Goal: Transaction & Acquisition: Purchase product/service

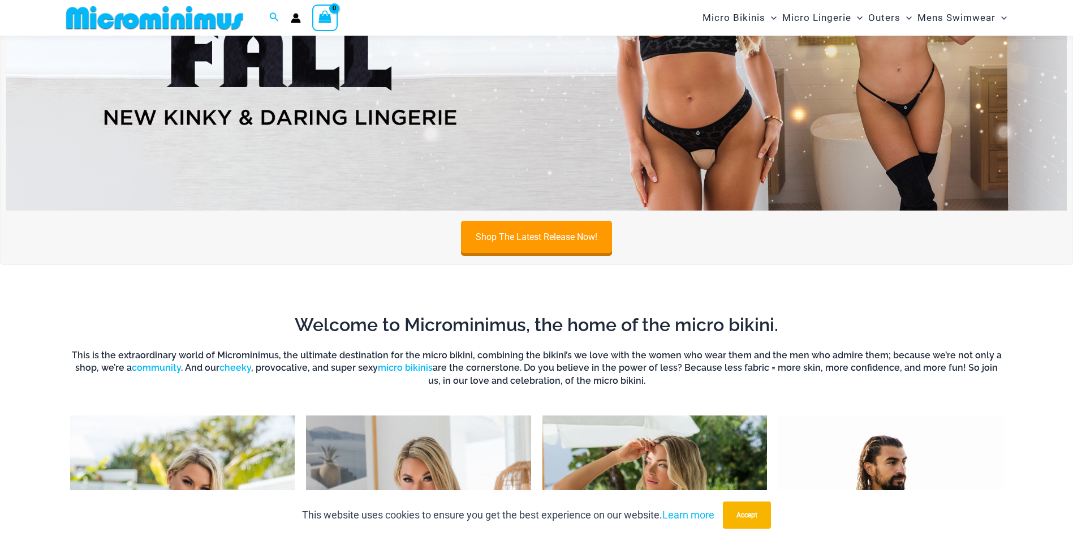
scroll to position [160, 0]
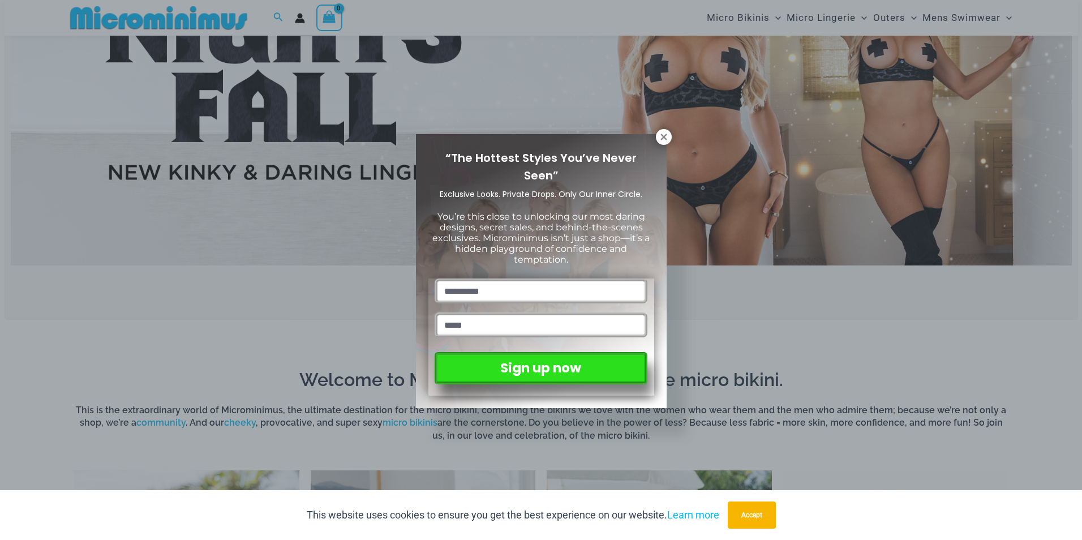
click at [587, 286] on input "text" at bounding box center [541, 290] width 212 height 25
click at [664, 139] on icon at bounding box center [664, 137] width 10 height 10
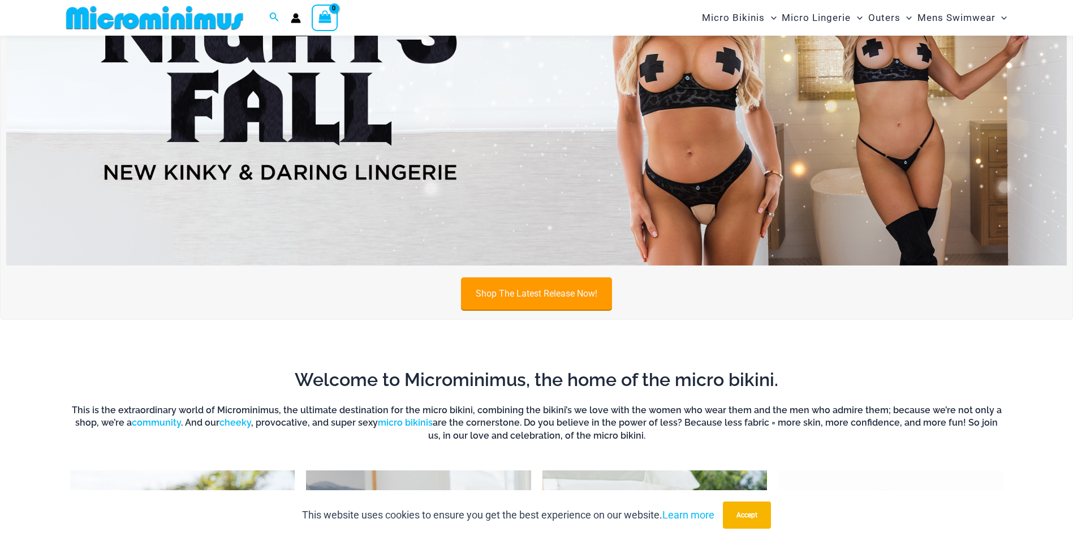
click at [584, 289] on link "Shop The Latest Release Now!" at bounding box center [536, 293] width 151 height 32
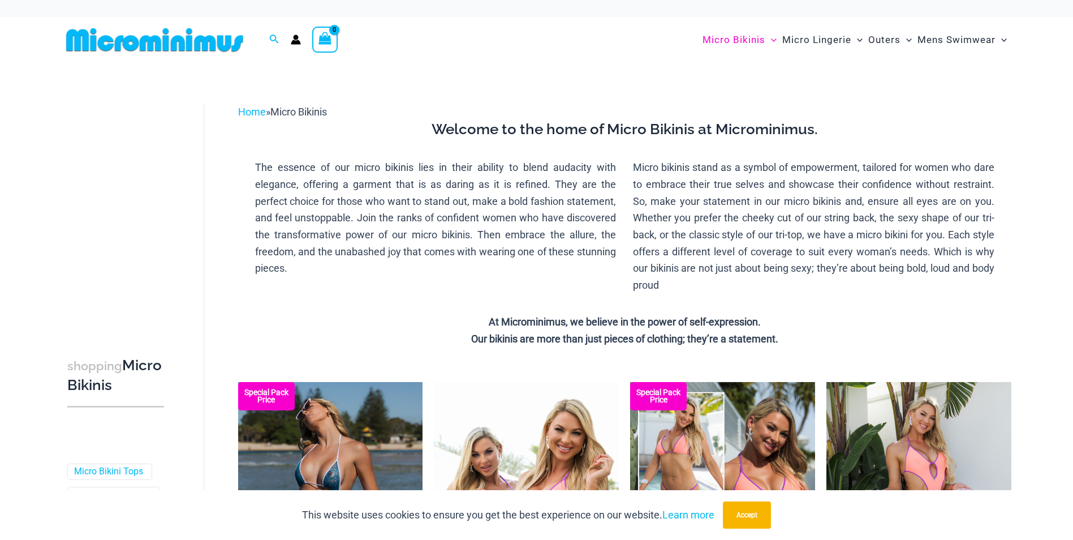
click at [226, 43] on img at bounding box center [155, 39] width 186 height 25
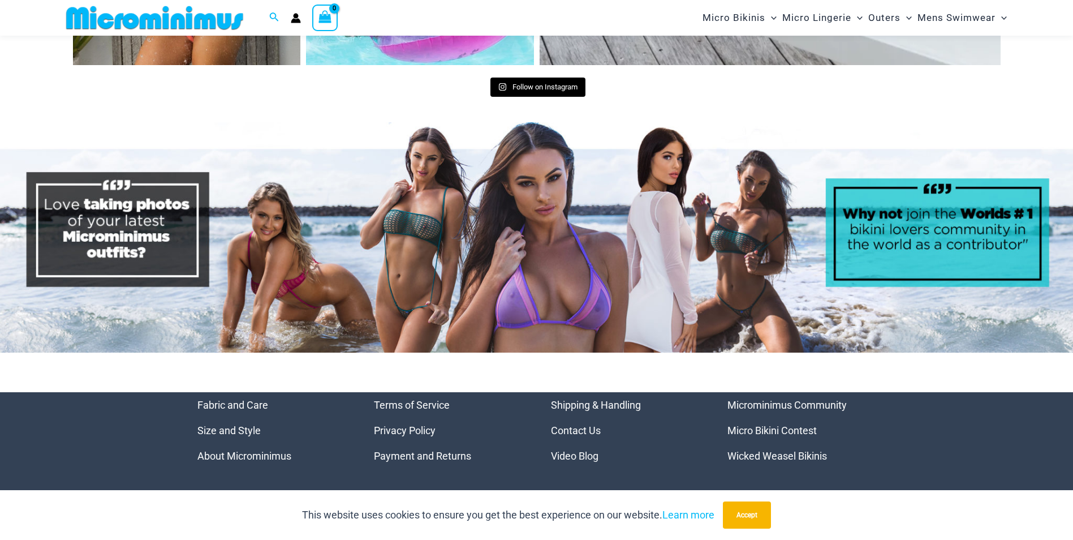
scroll to position [5035, 0]
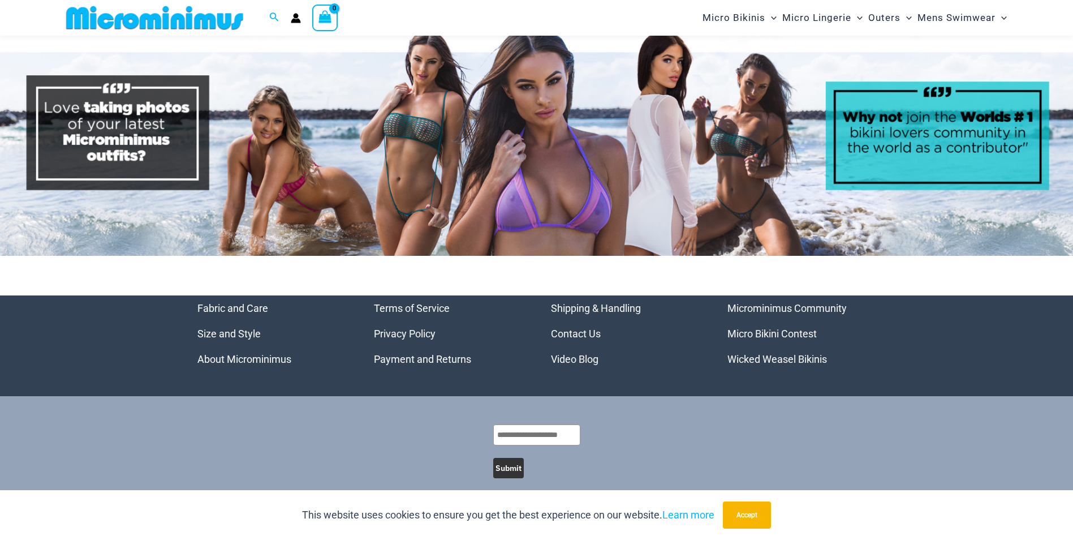
click at [753, 328] on link "Micro Bikini Contest" at bounding box center [772, 334] width 89 height 12
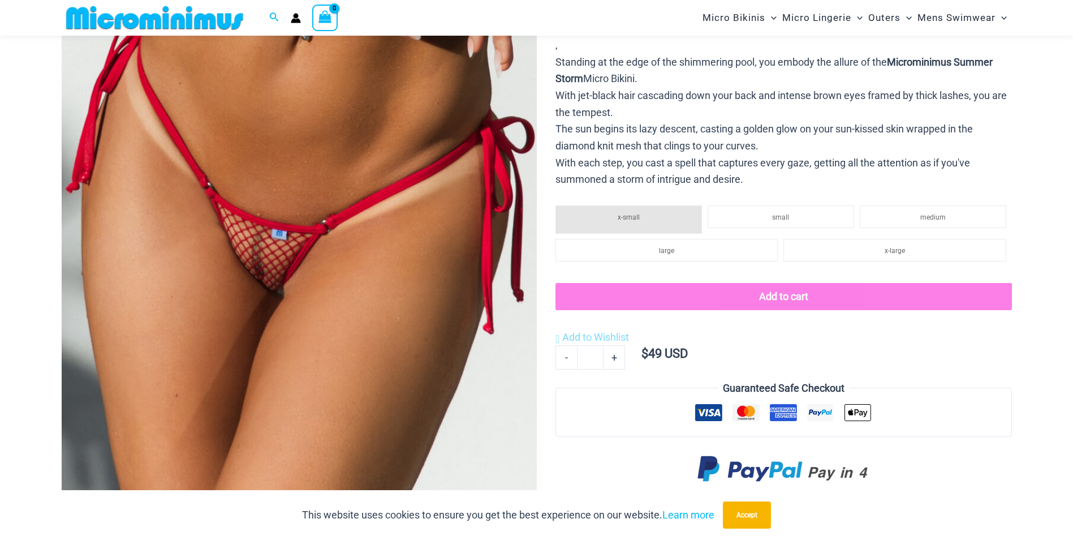
scroll to position [669, 0]
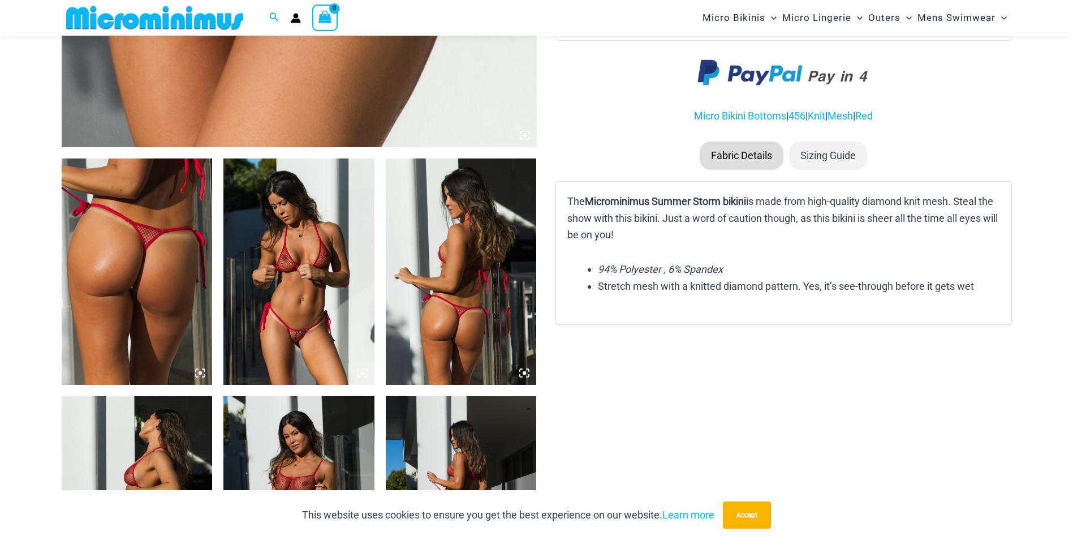
click at [309, 292] on img at bounding box center [298, 271] width 151 height 226
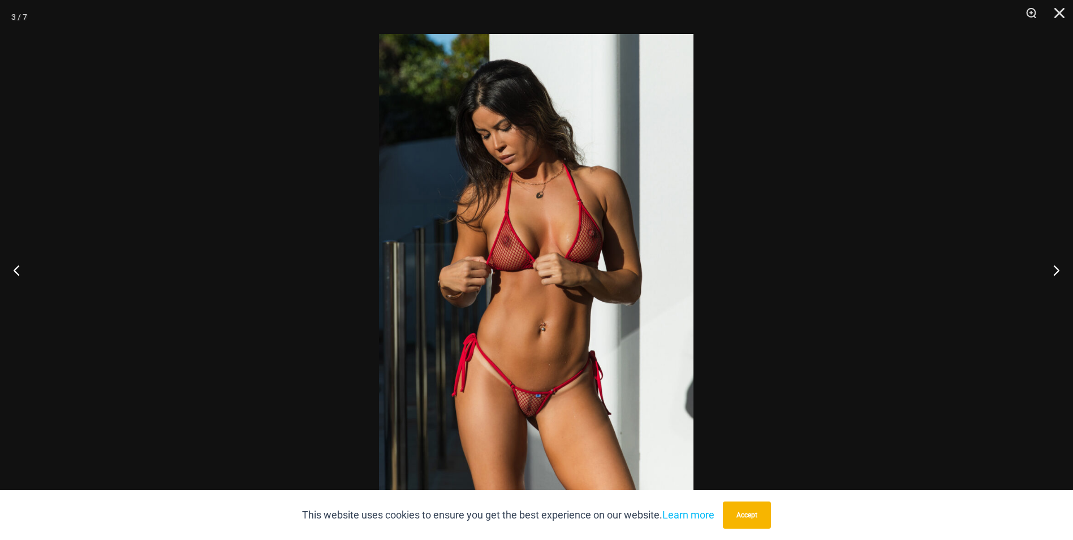
click at [905, 259] on div at bounding box center [536, 270] width 1073 height 540
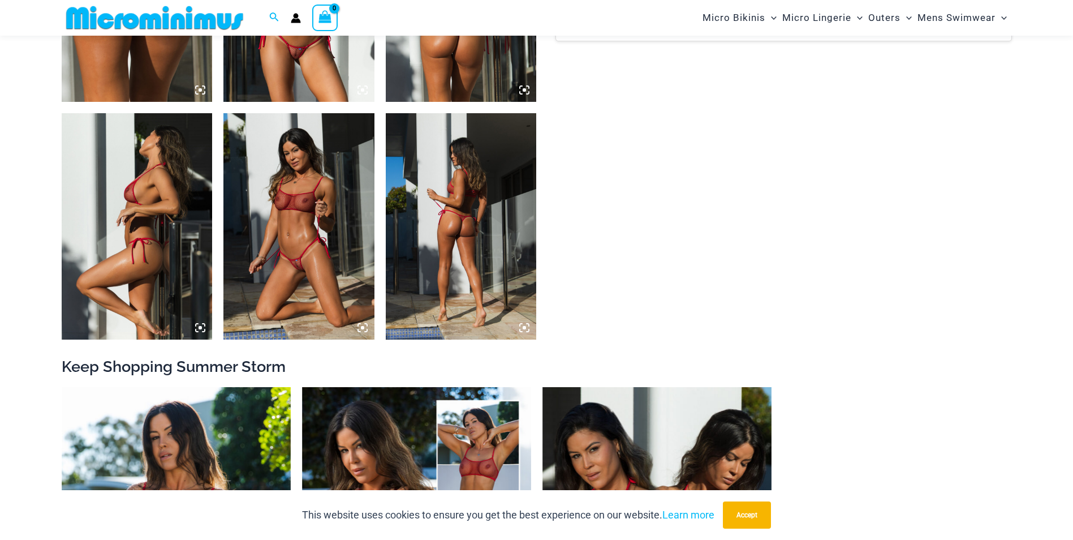
scroll to position [1121, 0]
